Goal: Transaction & Acquisition: Purchase product/service

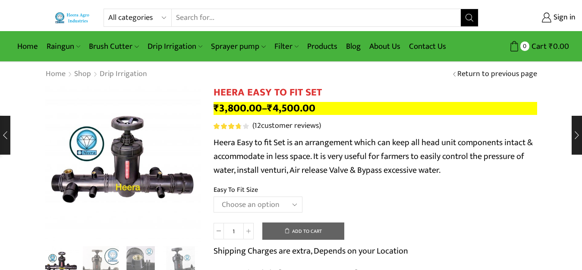
click at [234, 204] on select "Choose an option 2" Easy To Fit 2.5" Easy To Fit 3" Easy To Fit" at bounding box center [258, 204] width 89 height 16
select select "3" Easy To Fit"
click at [214, 196] on select "Choose an option 2" Easy To Fit 2.5" Easy To Fit 3" Easy To Fit" at bounding box center [258, 204] width 89 height 16
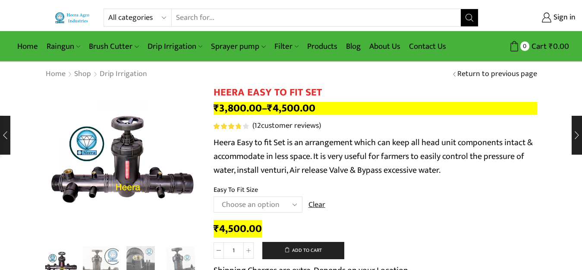
click at [125, 15] on select "All categories Accessories Air Release Valve Brush Cutter Domestic Use Drip Irr…" at bounding box center [139, 17] width 63 height 17
select select "filter"
click at [108, 9] on select "All categories Accessories Air Release Valve Brush Cutter Domestic Use Drip Irr…" at bounding box center [139, 17] width 63 height 17
click at [469, 18] on icon "Search button" at bounding box center [470, 18] width 8 height 8
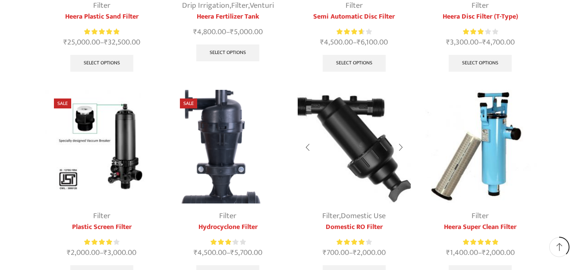
scroll to position [259, 0]
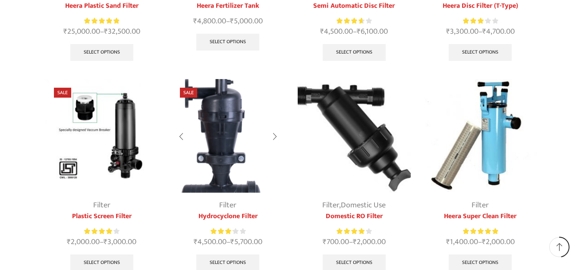
click at [213, 147] on img at bounding box center [228, 136] width 114 height 114
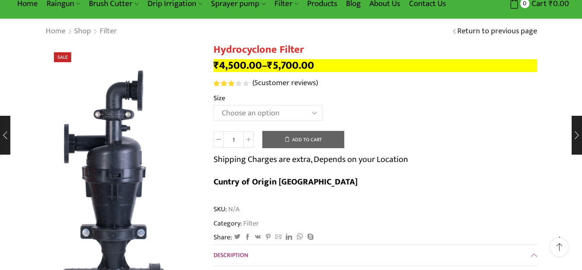
scroll to position [43, 0]
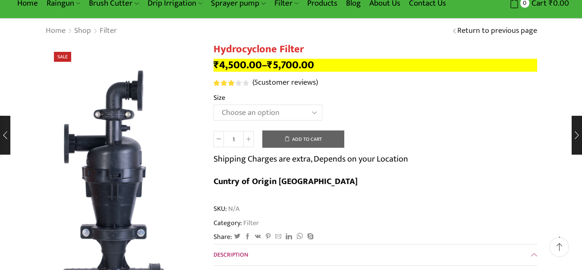
click at [235, 111] on select "Choose an option 2" Hydrocyclone Filter 2.5" Hydrocyclone Filter 3" Hydrocyclon…" at bounding box center [268, 112] width 109 height 16
select select "3" Hydrocyclone Filter"
click at [214, 104] on select "Choose an option 2" Hydrocyclone Filter 2.5" Hydrocyclone Filter 3" Hydrocyclon…" at bounding box center [268, 112] width 109 height 16
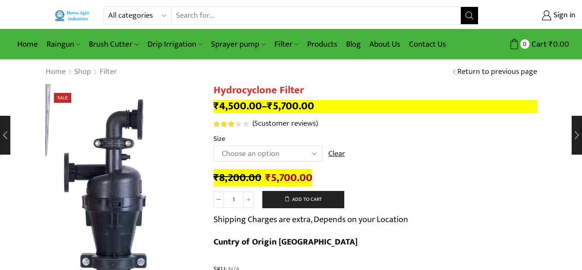
scroll to position [0, 0]
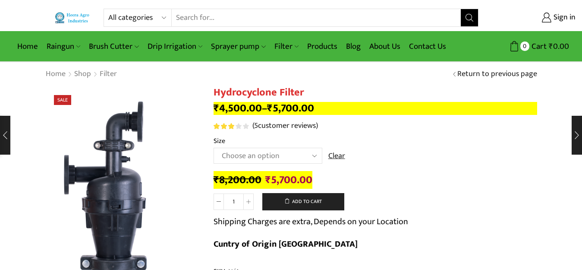
click at [130, 15] on select "All categories Accessories Air Release Valve Brush Cutter Domestic Use Drip Irr…" at bounding box center [139, 17] width 63 height 17
select select "filter"
click at [108, 9] on select "All categories Accessories Air Release Valve Brush Cutter Domestic Use Drip Irr…" at bounding box center [139, 17] width 63 height 17
click at [471, 18] on icon "Search button" at bounding box center [470, 18] width 8 height 8
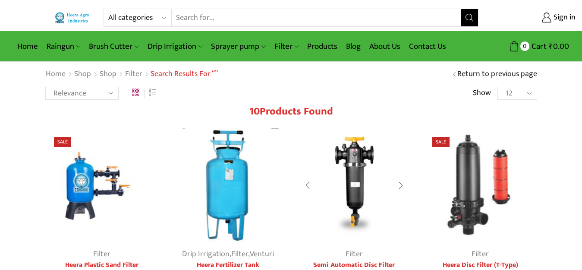
click at [360, 158] on img at bounding box center [355, 185] width 114 height 114
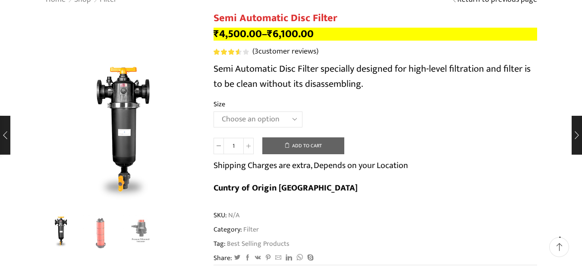
scroll to position [86, 0]
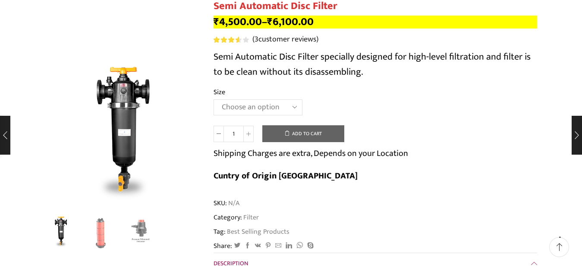
click at [253, 109] on select "Choose an option 2" Disc Filter 2.5" Disc Filter 3" Disc Filter" at bounding box center [258, 107] width 89 height 16
select select "3" Disc Filter"
click at [214, 99] on select "Choose an option 2" Disc Filter 2.5" Disc Filter 3" Disc Filter" at bounding box center [258, 107] width 89 height 16
